Goal: Transaction & Acquisition: Purchase product/service

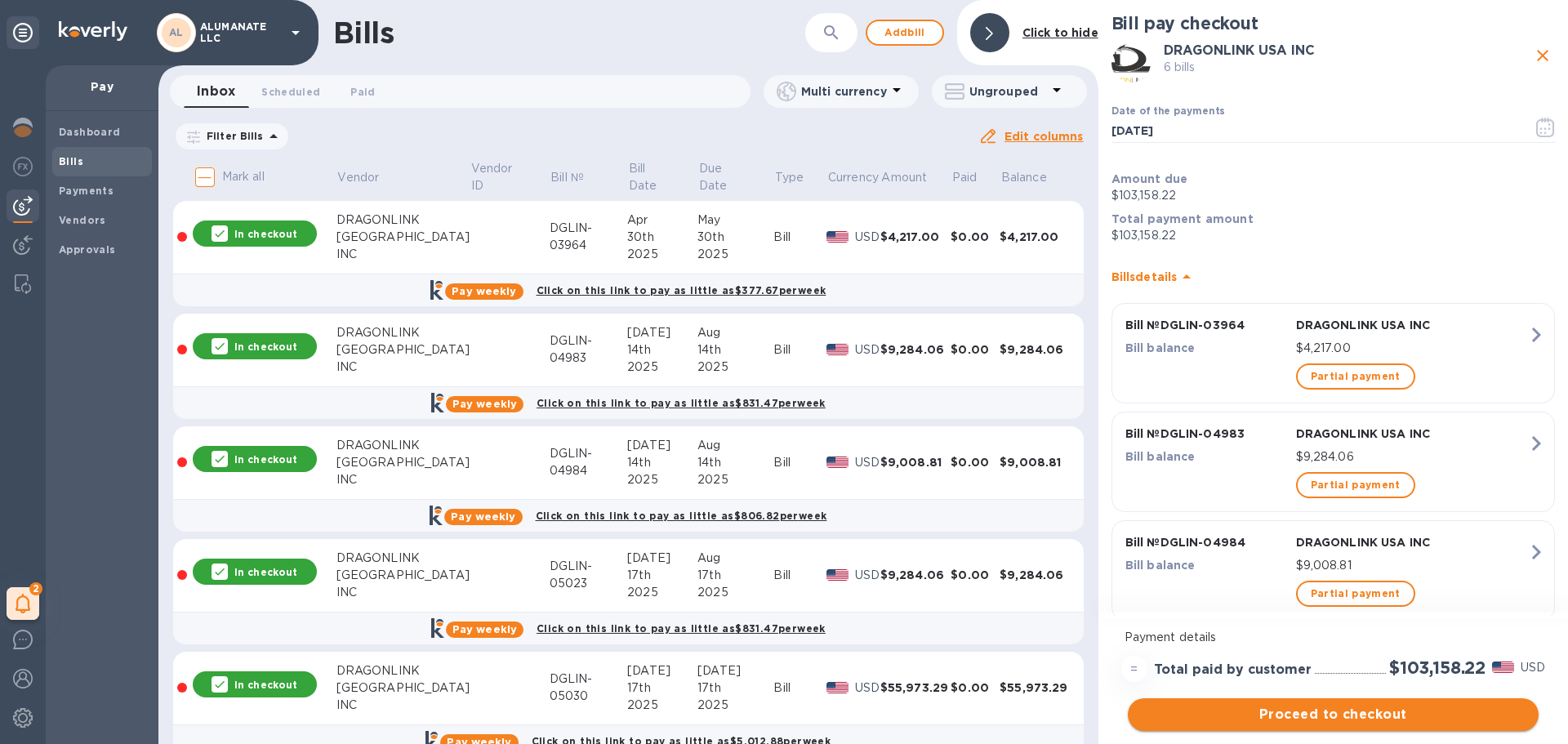
click at [1248, 718] on span "Proceed to checkout" at bounding box center [1332, 714] width 384 height 19
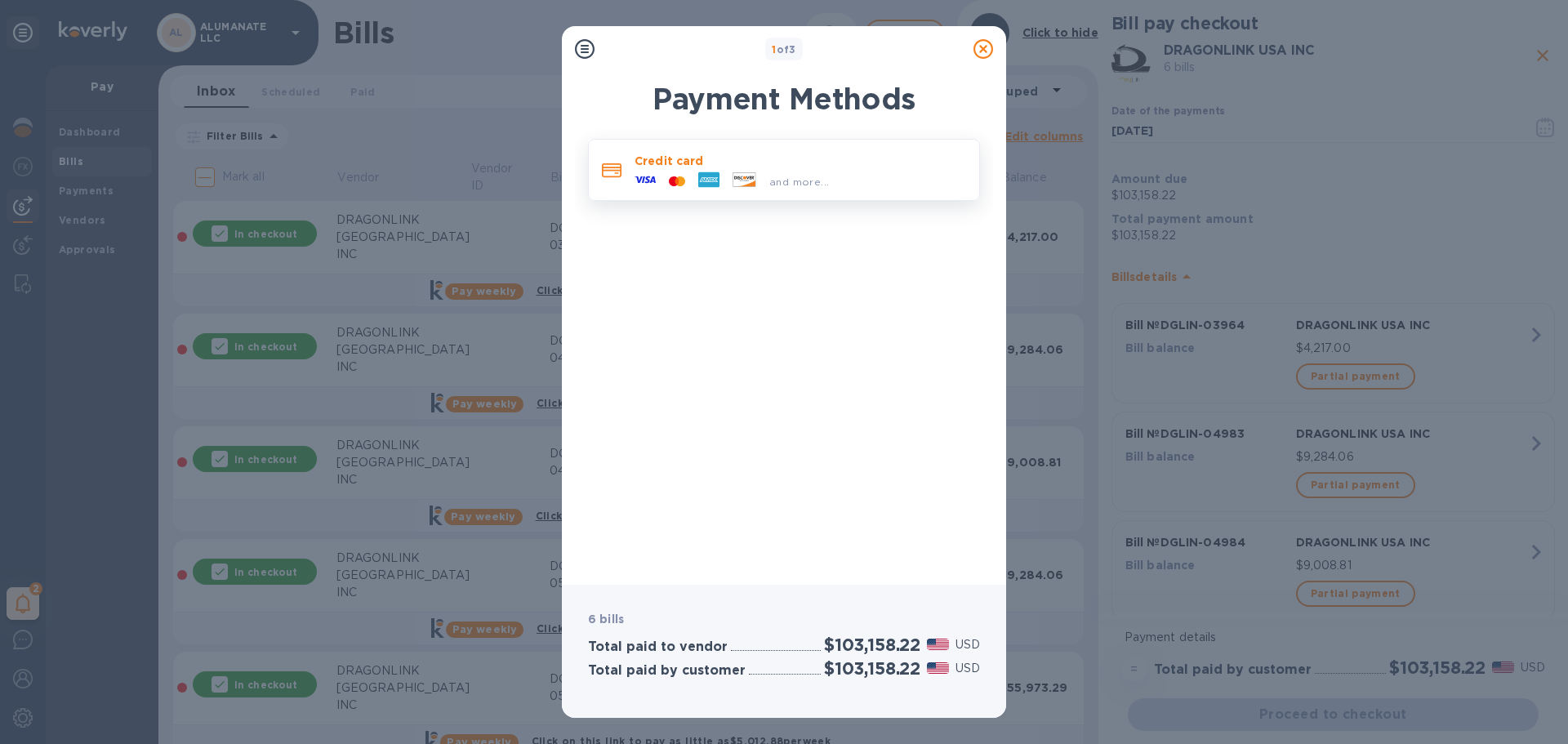
click at [715, 153] on p "Credit card" at bounding box center [800, 160] width 332 height 16
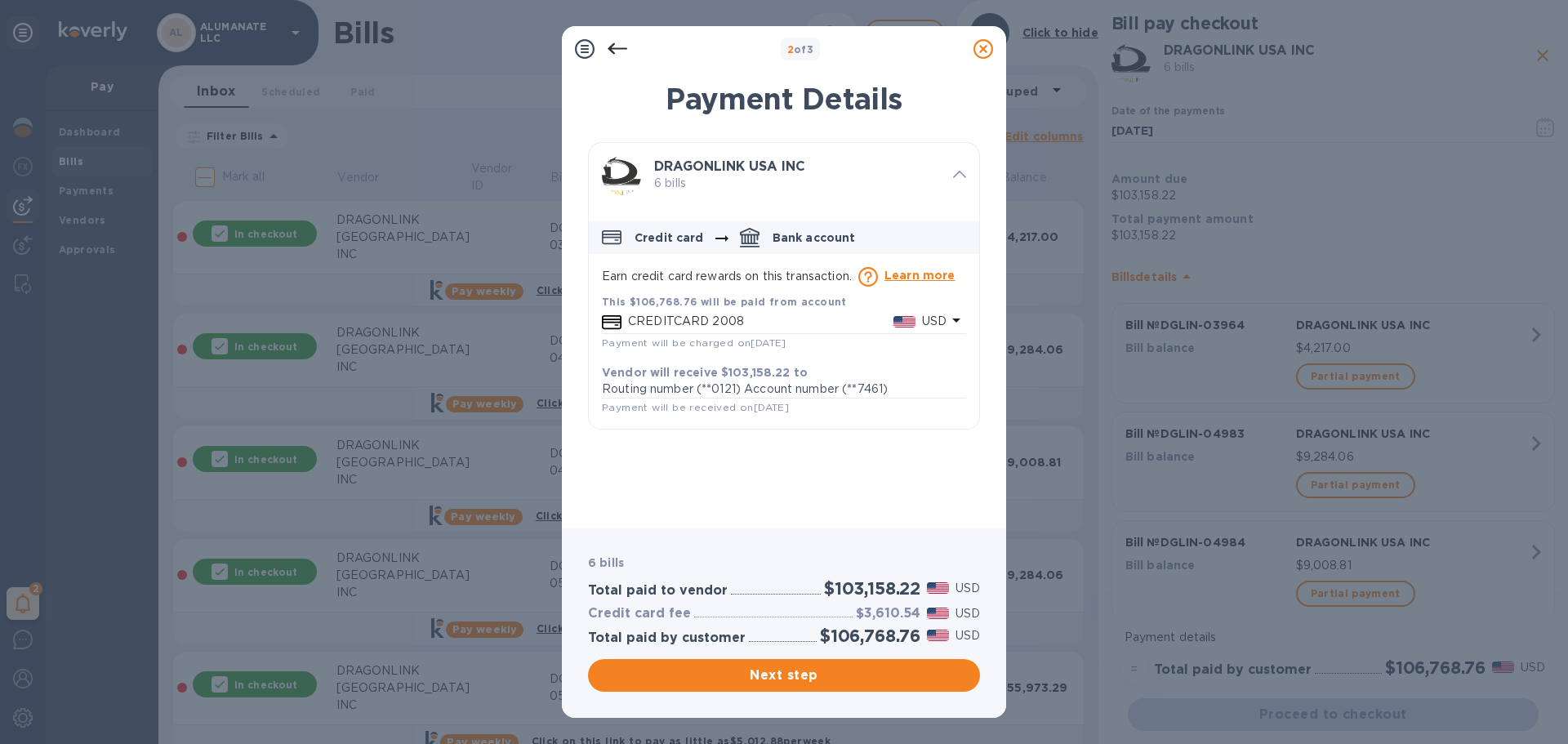
click at [726, 307] on b "This $106,768.76 will be paid from account" at bounding box center [725, 301] width 245 height 12
click at [871, 680] on span "Next step" at bounding box center [784, 676] width 366 height 19
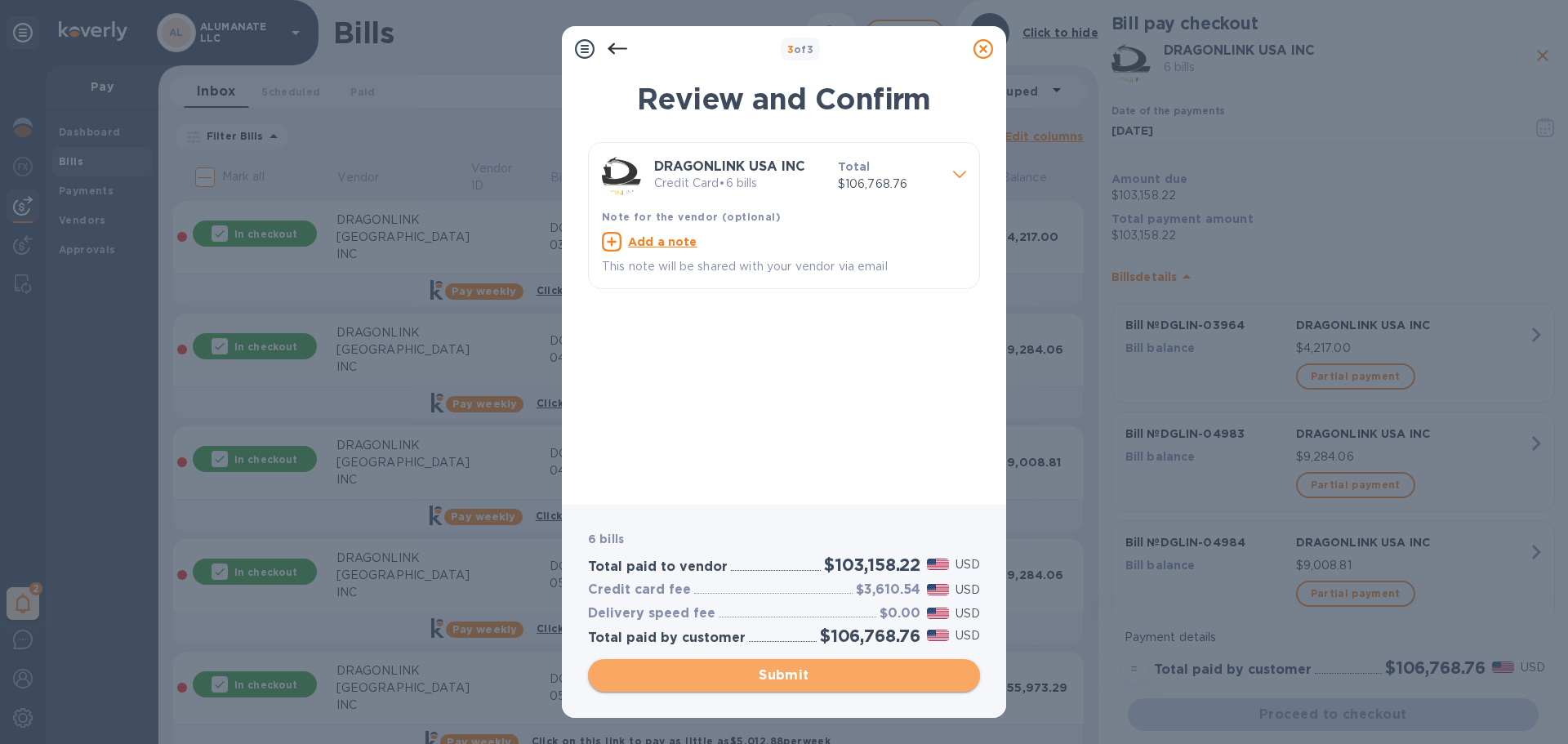
click at [858, 674] on span "Submit" at bounding box center [784, 676] width 366 height 19
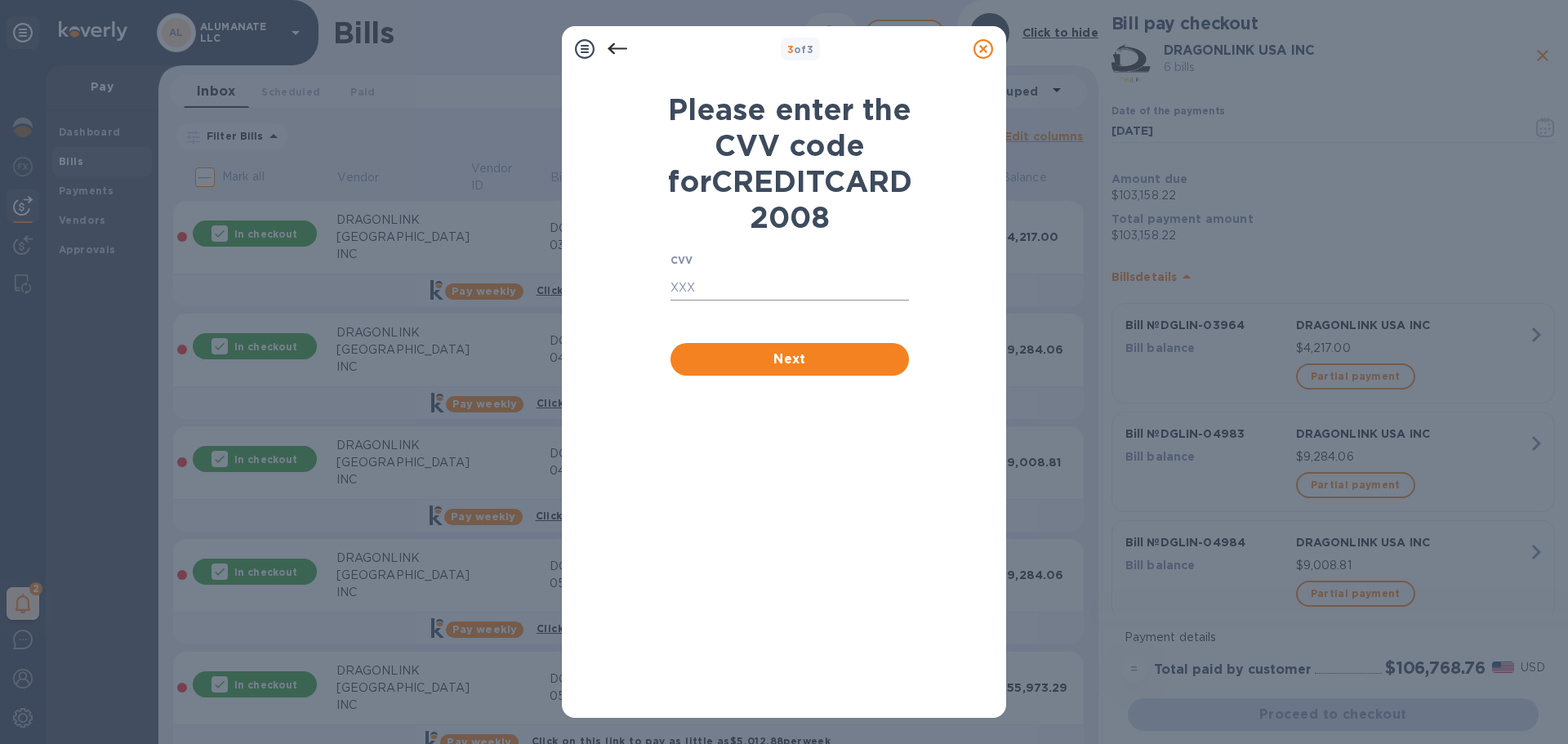
click at [691, 301] on input "text" at bounding box center [790, 289] width 239 height 25
click at [785, 301] on input "text" at bounding box center [790, 289] width 239 height 25
type input "6026"
click at [805, 369] on span "Next" at bounding box center [790, 360] width 213 height 19
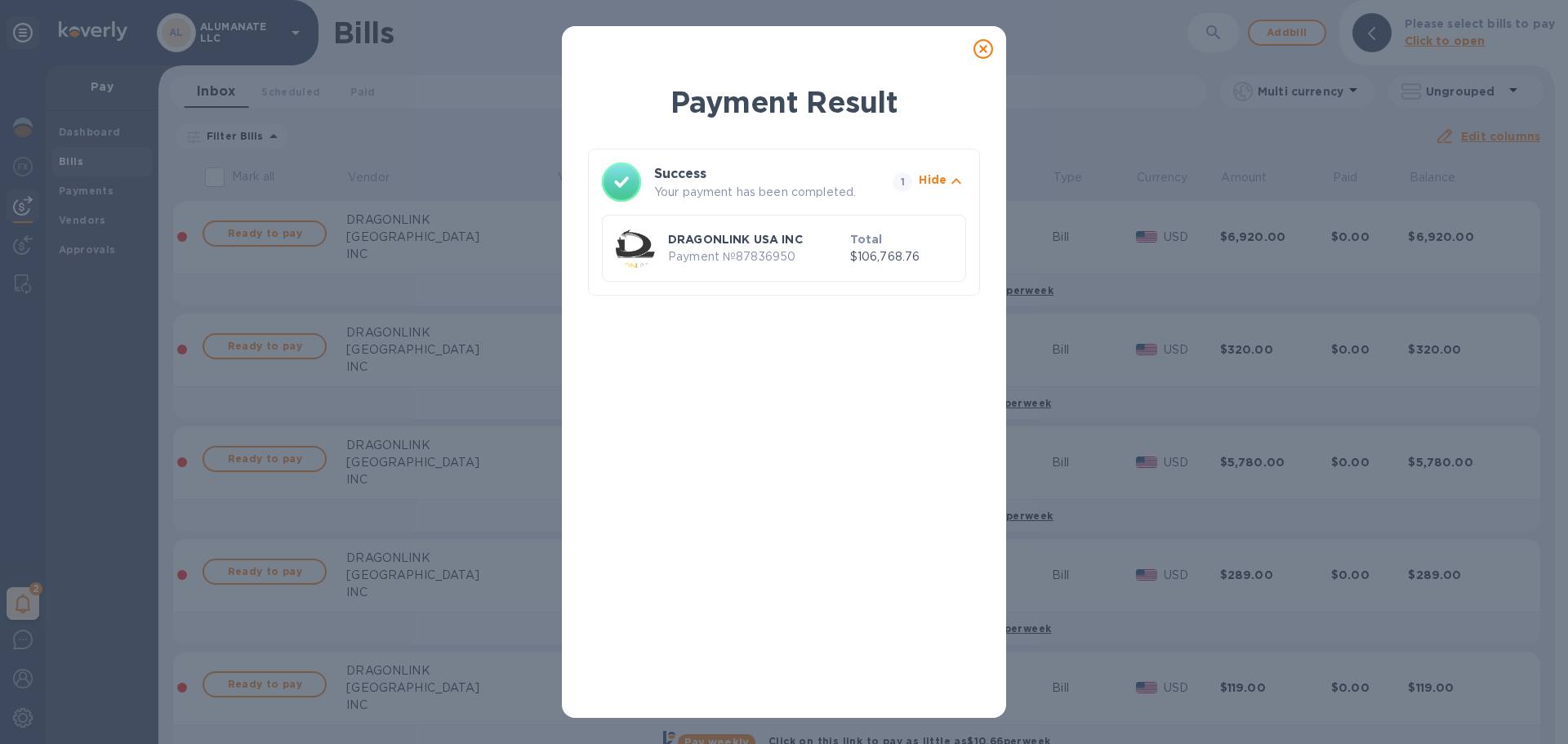
click at [980, 51] on icon at bounding box center [983, 49] width 19 height 19
